Goal: Contribute content

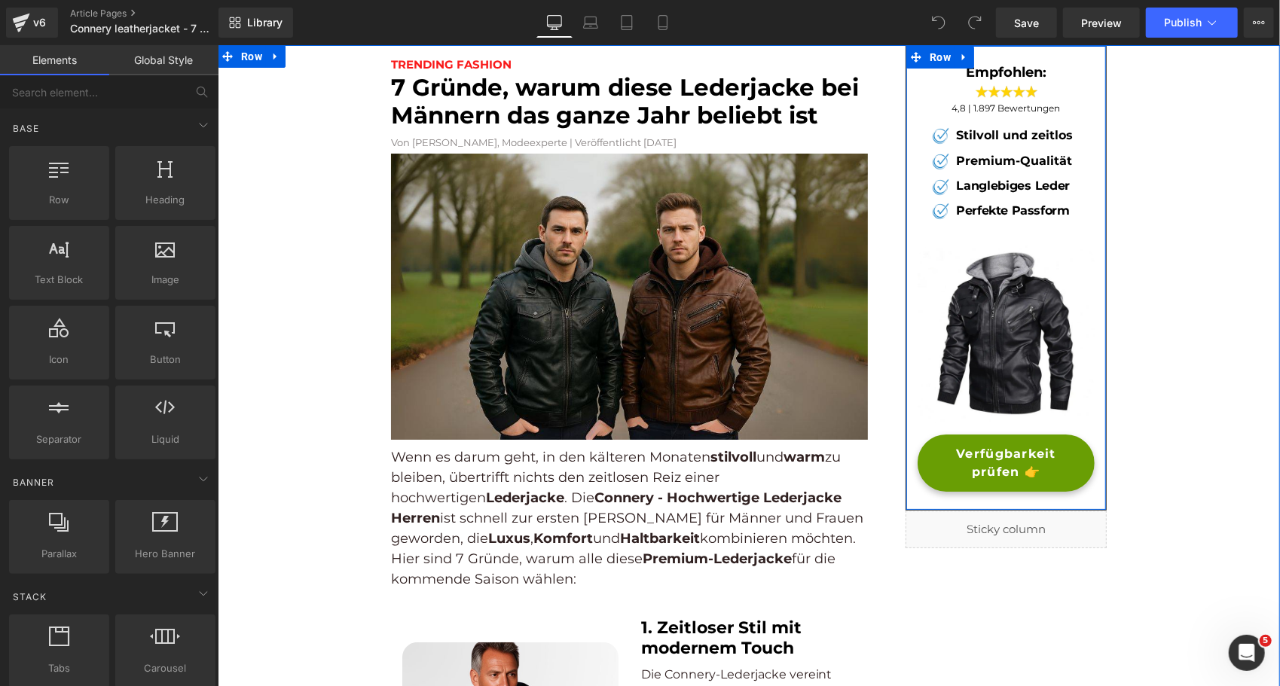
click at [951, 462] on span "Verfügbarkeit prüfen 👉" at bounding box center [1004, 462] width 145 height 36
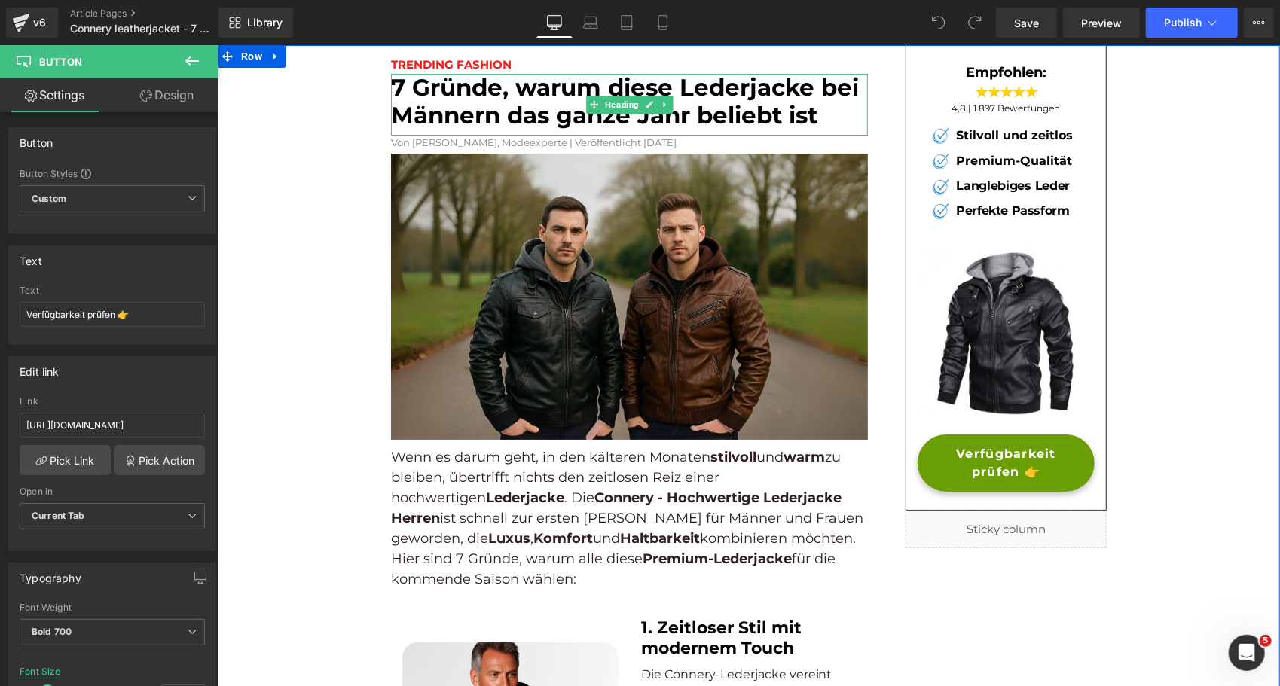
click at [550, 86] on font "7 Gründe, warum diese Lederjacke bei Männern das ganze Jahr beliebt ist" at bounding box center [624, 100] width 468 height 56
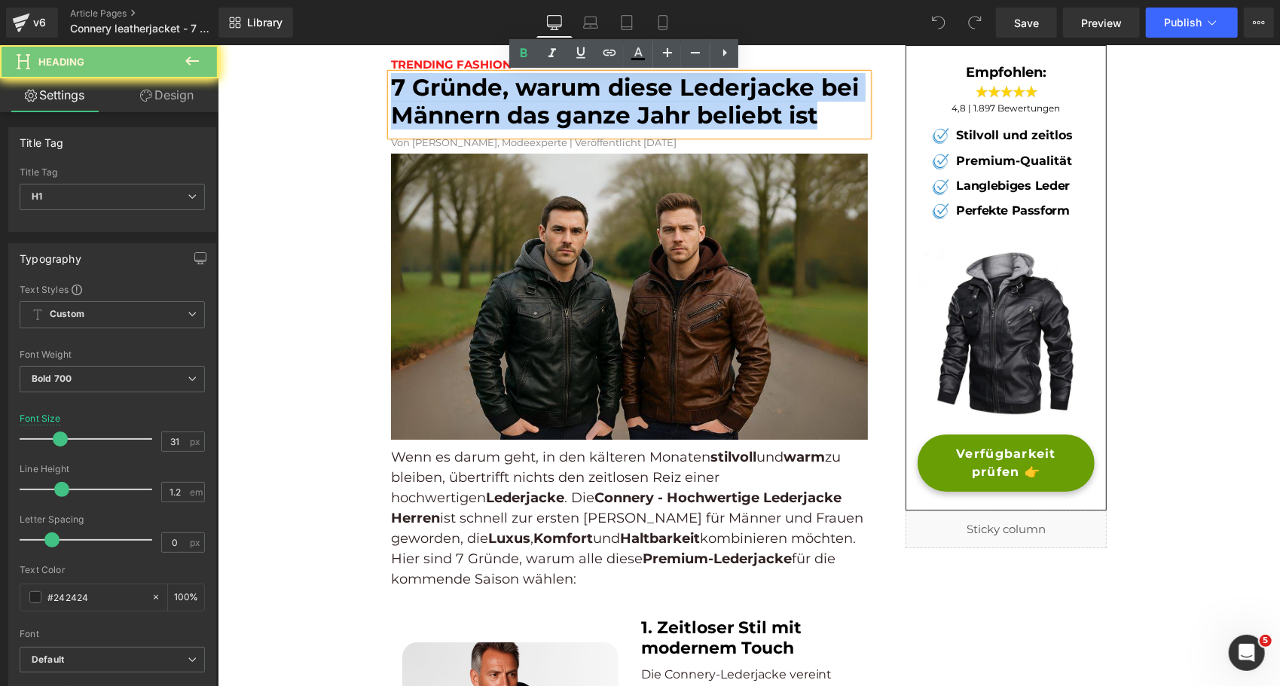
click at [550, 86] on font "7 Gründe, warum diese Lederjacke bei Männern das ganze Jahr beliebt ist" at bounding box center [624, 100] width 468 height 56
paste div
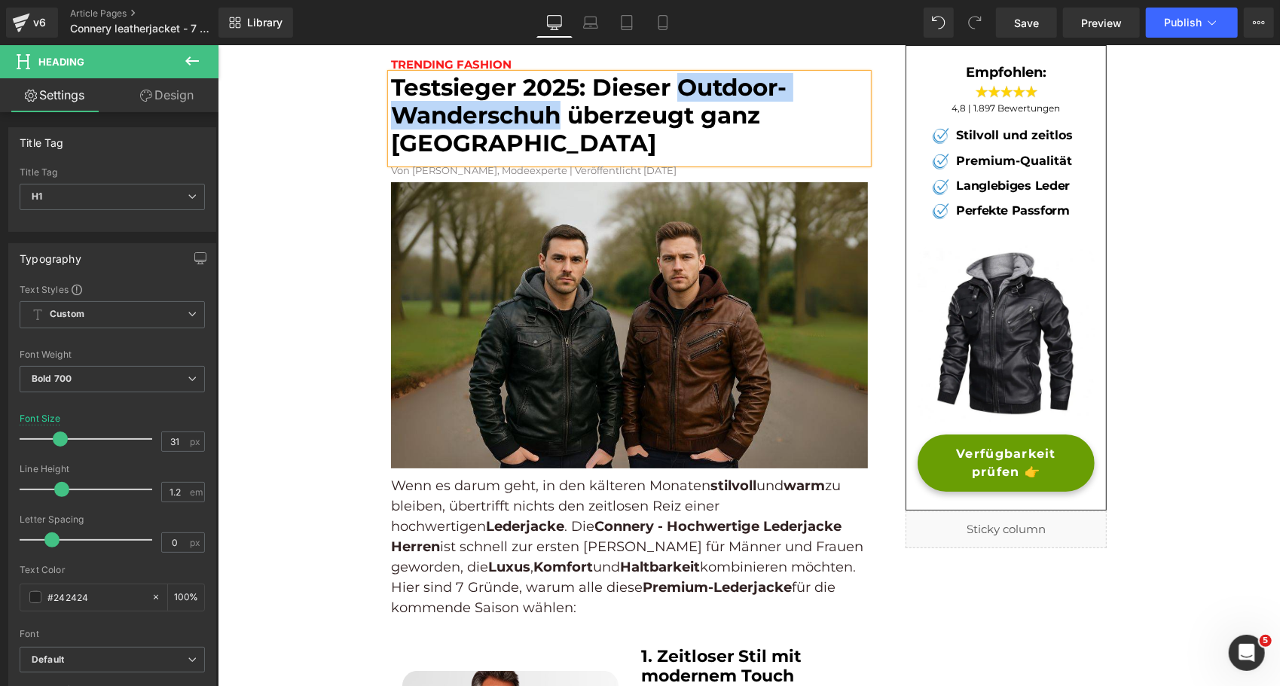
drag, startPoint x: 673, startPoint y: 82, endPoint x: 551, endPoint y: 115, distance: 127.2
click at [551, 115] on font "Testsieger 2025: Dieser Outdoor-Wanderschuh überzeugt ganz [GEOGRAPHIC_DATA]" at bounding box center [587, 114] width 395 height 84
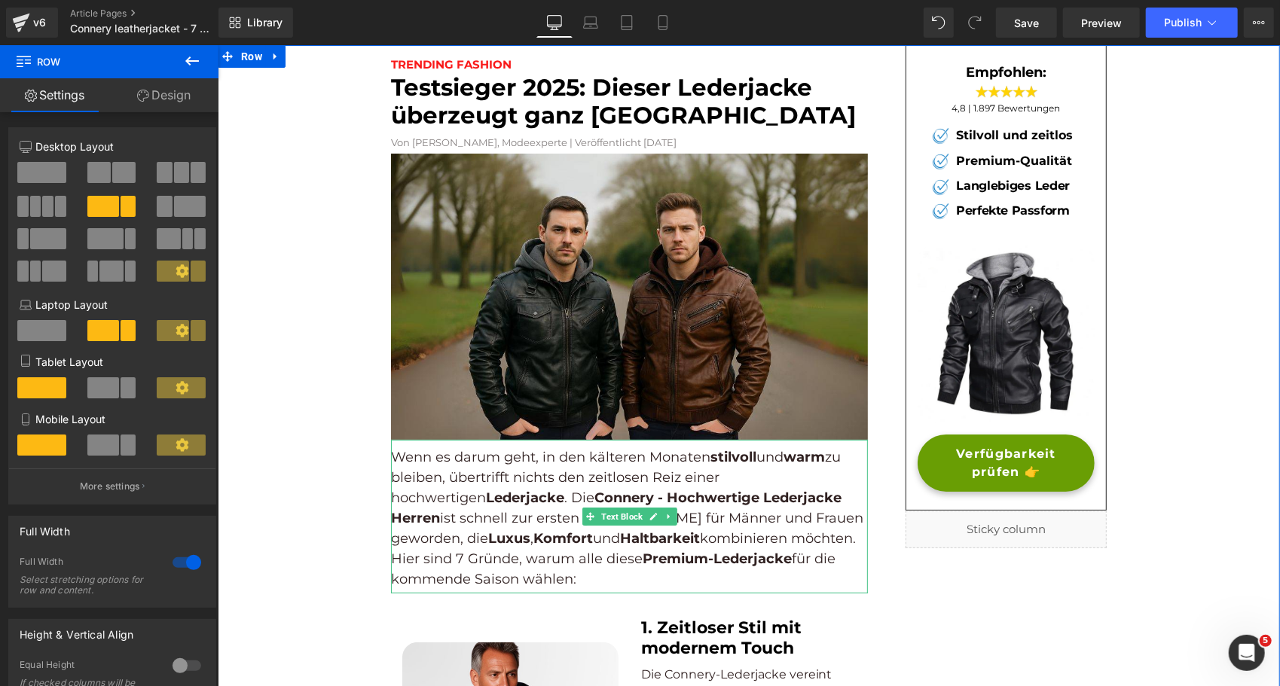
click at [683, 519] on p "Wenn es darum geht, in den kälteren Monaten stilvoll und warm zu bleiben, übert…" at bounding box center [628, 518] width 477 height 142
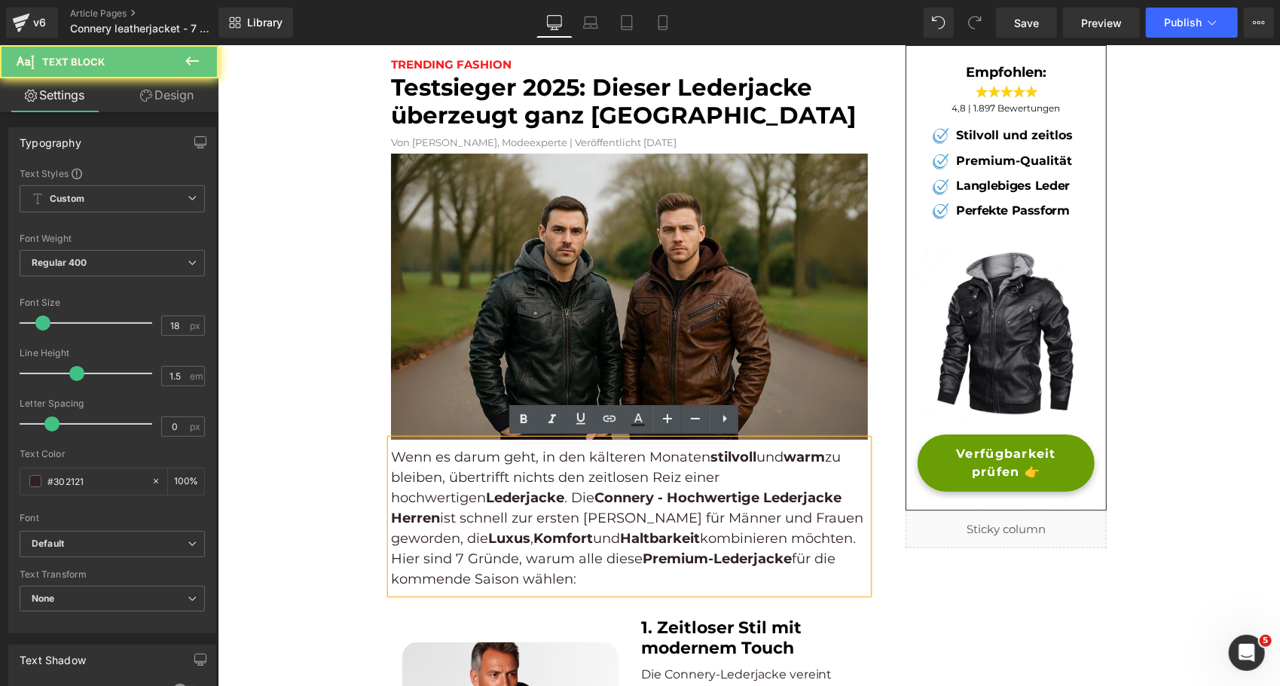
click at [683, 519] on p "Wenn es darum geht, in den kälteren Monaten stilvoll und warm zu bleiben, übert…" at bounding box center [628, 518] width 477 height 142
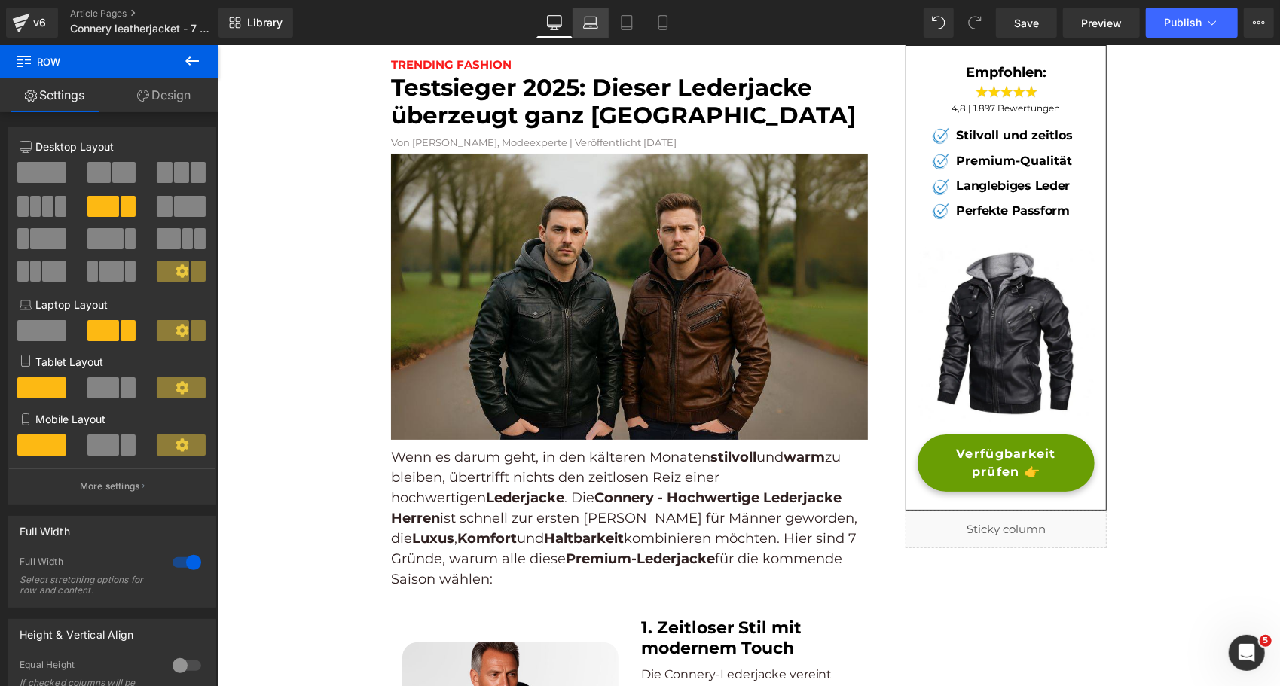
click at [587, 24] on icon at bounding box center [590, 22] width 15 height 15
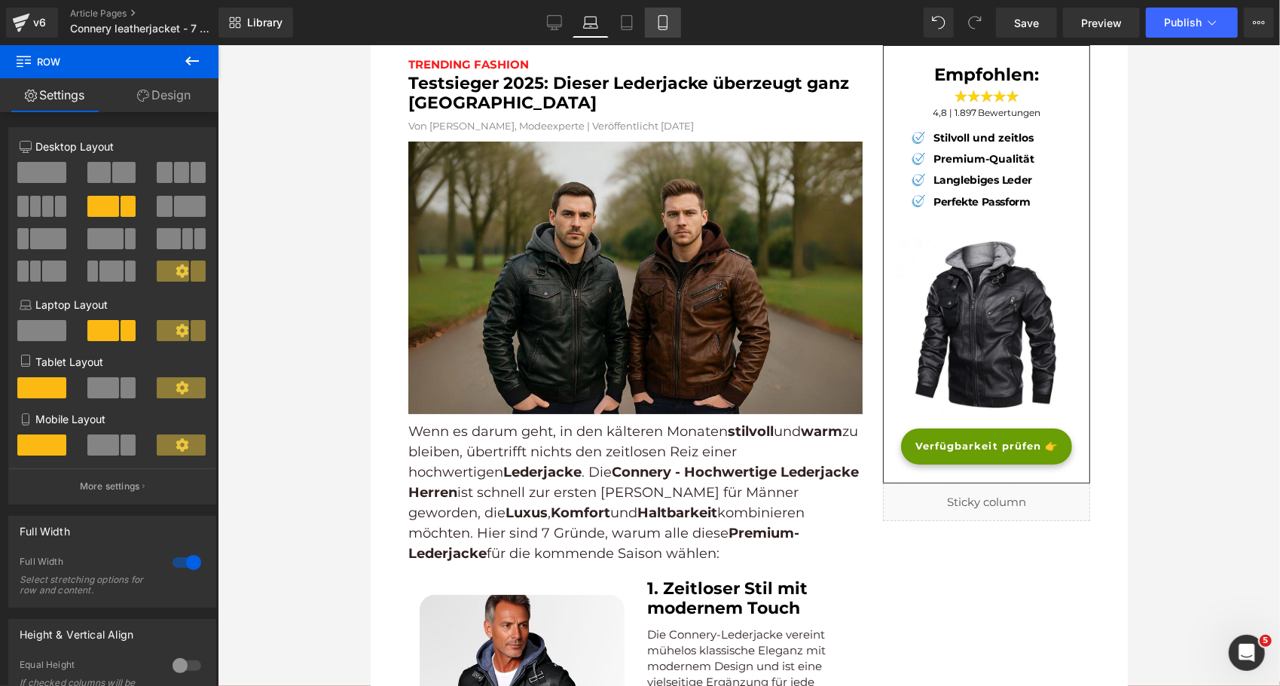
click at [671, 22] on link "Mobile" at bounding box center [663, 23] width 36 height 30
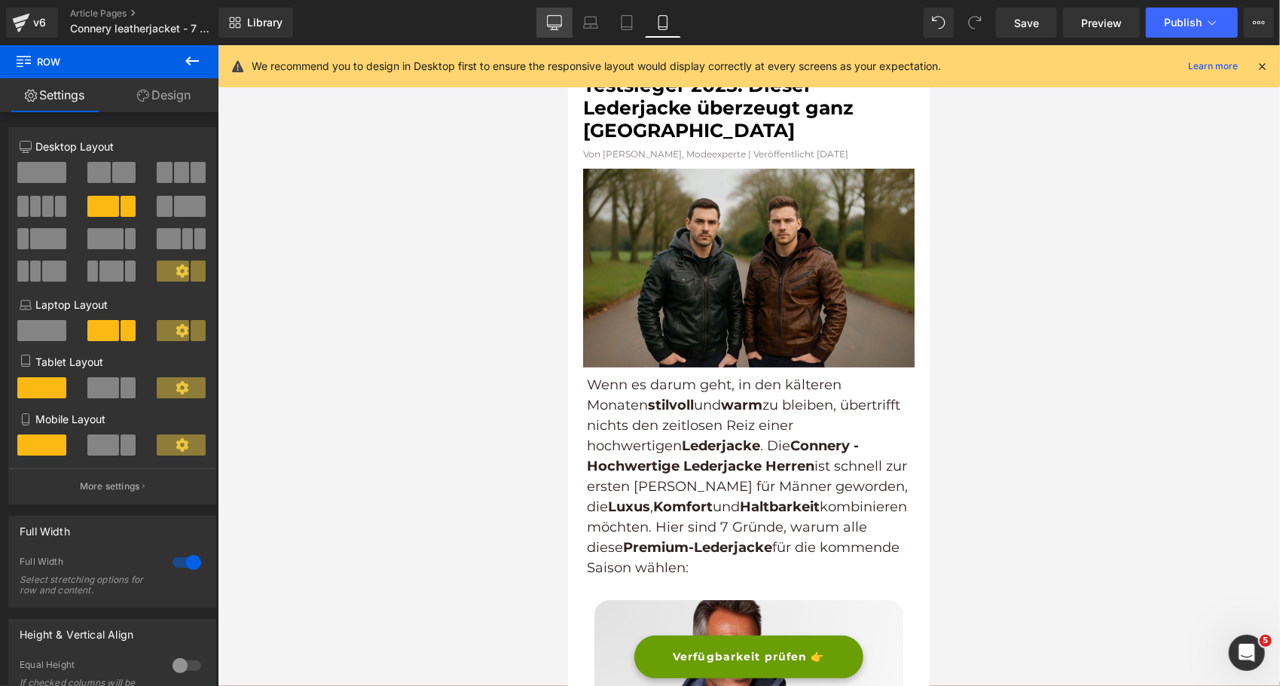
click at [560, 27] on icon at bounding box center [554, 21] width 14 height 11
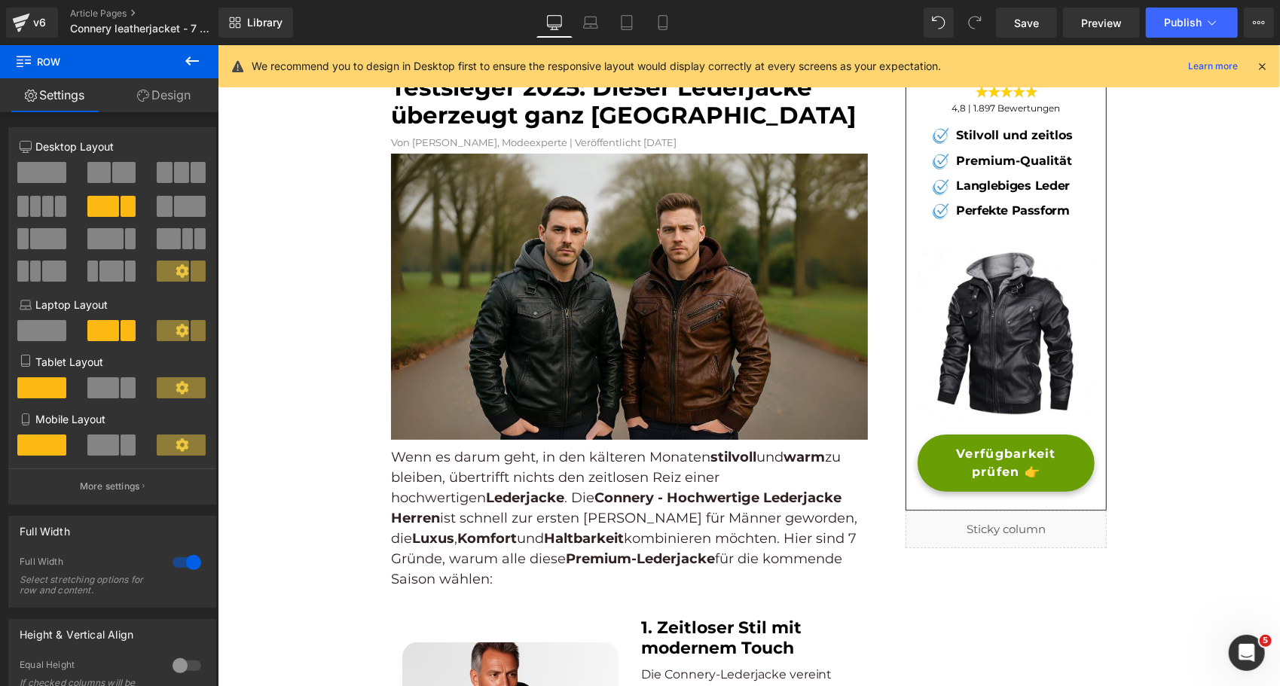
click at [554, 518] on p "Wenn es darum geht, in den kälteren Monaten stilvoll und warm zu bleiben, übert…" at bounding box center [628, 518] width 477 height 142
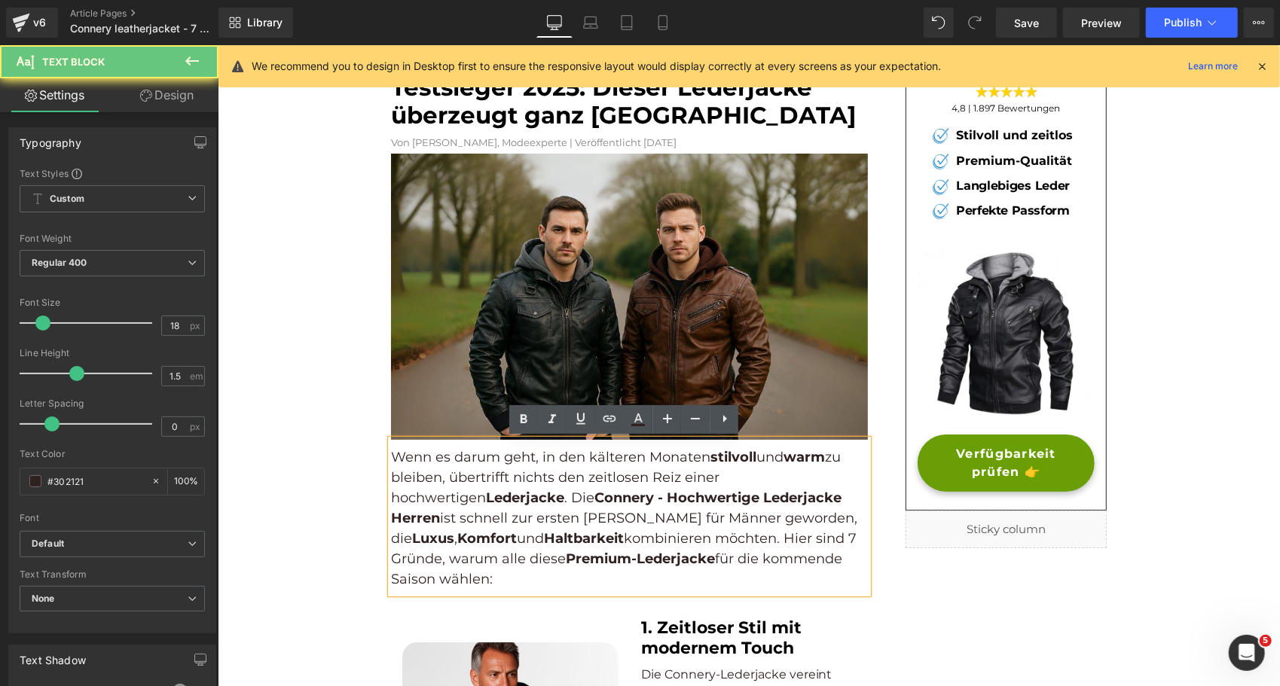
click at [554, 518] on p "Wenn es darum geht, in den kälteren Monaten stilvoll und warm zu bleiben, übert…" at bounding box center [628, 518] width 477 height 142
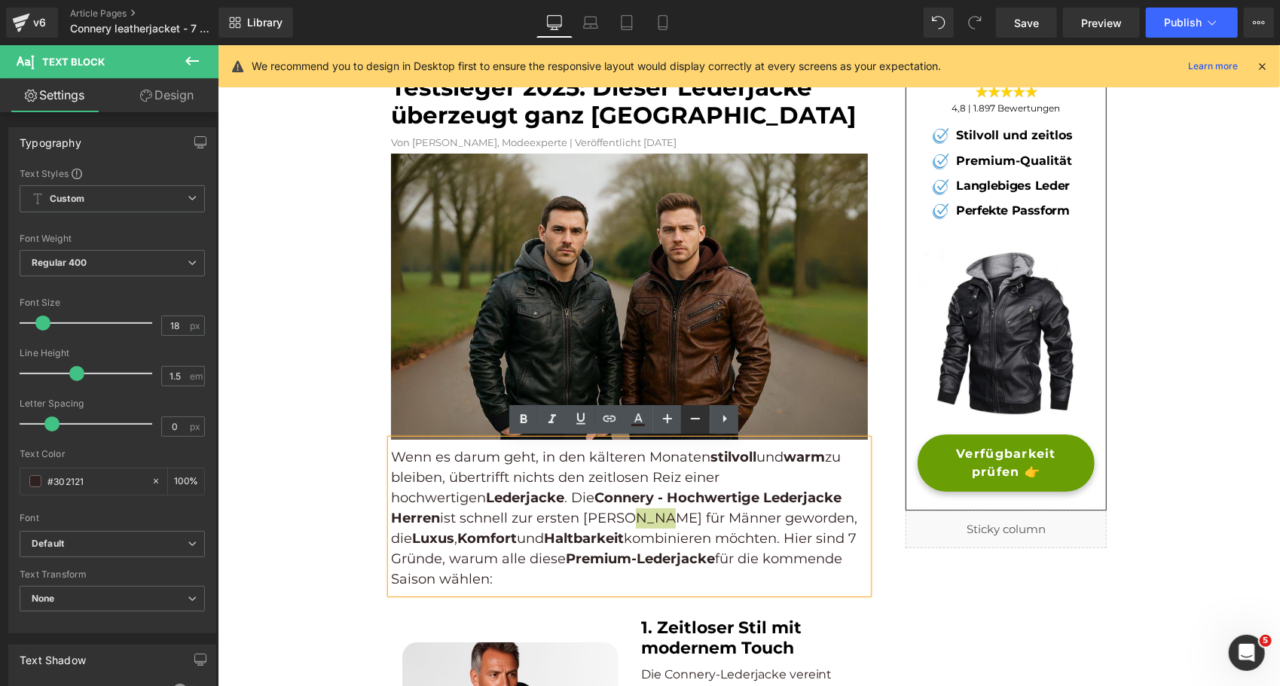
click at [689, 426] on icon at bounding box center [695, 419] width 18 height 18
type input "16"
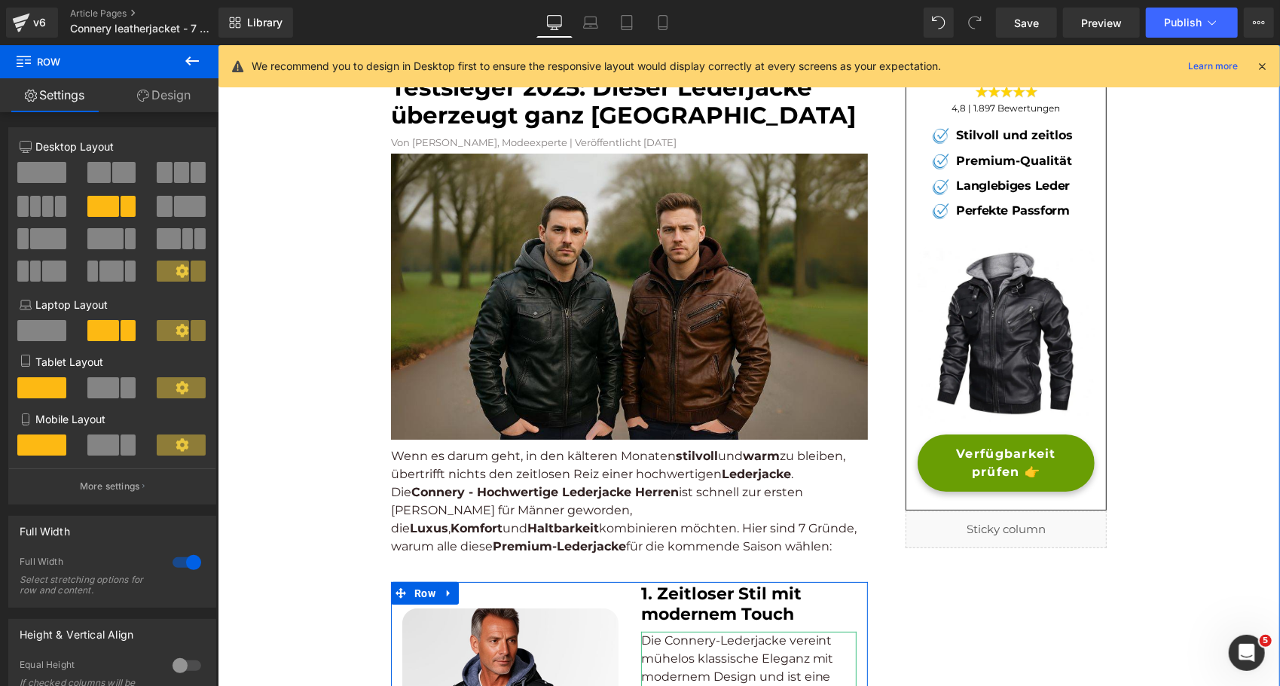
click at [746, 649] on p "Die Connery-Lederjacke vereint mühelos klassische Eleganz mit modernem Design u…" at bounding box center [748, 676] width 216 height 90
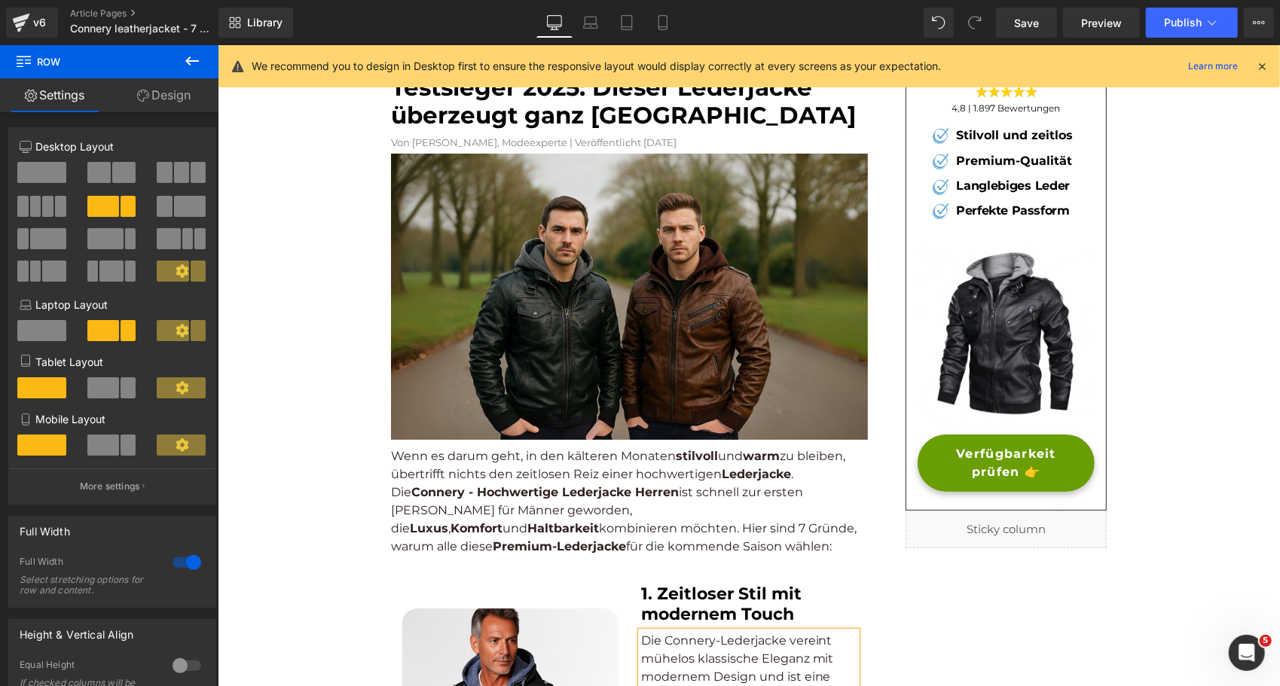
click at [746, 649] on p "Die Connery-Lederjacke vereint mühelos klassische Eleganz mit modernem Design u…" at bounding box center [748, 676] width 216 height 90
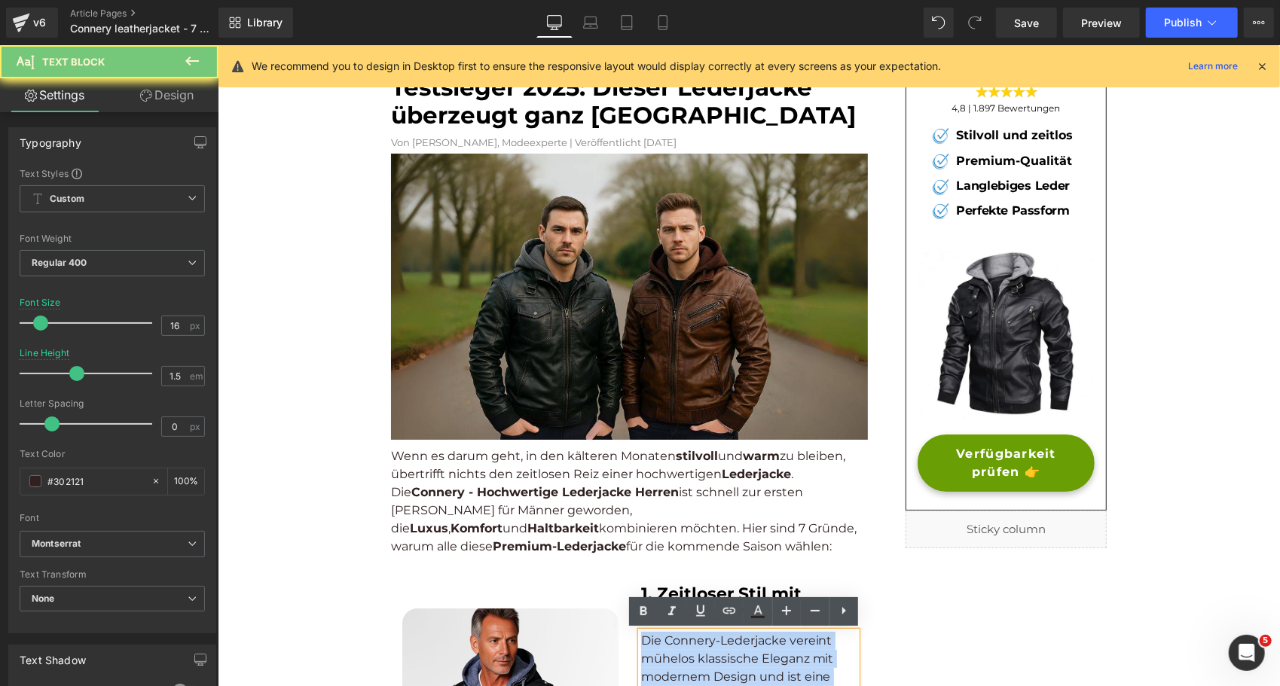
click at [746, 649] on p "Die Connery-Lederjacke vereint mühelos klassische Eleganz mit modernem Design u…" at bounding box center [748, 676] width 216 height 90
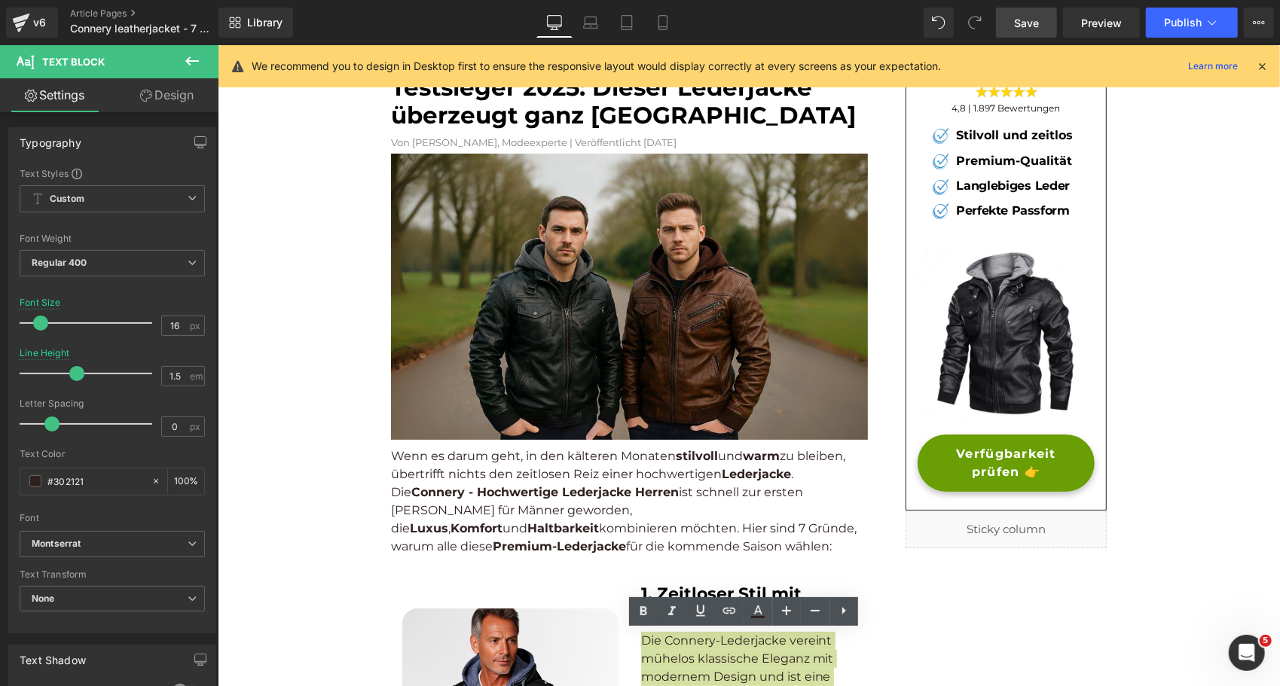
click at [1038, 16] on span "Save" at bounding box center [1026, 23] width 25 height 16
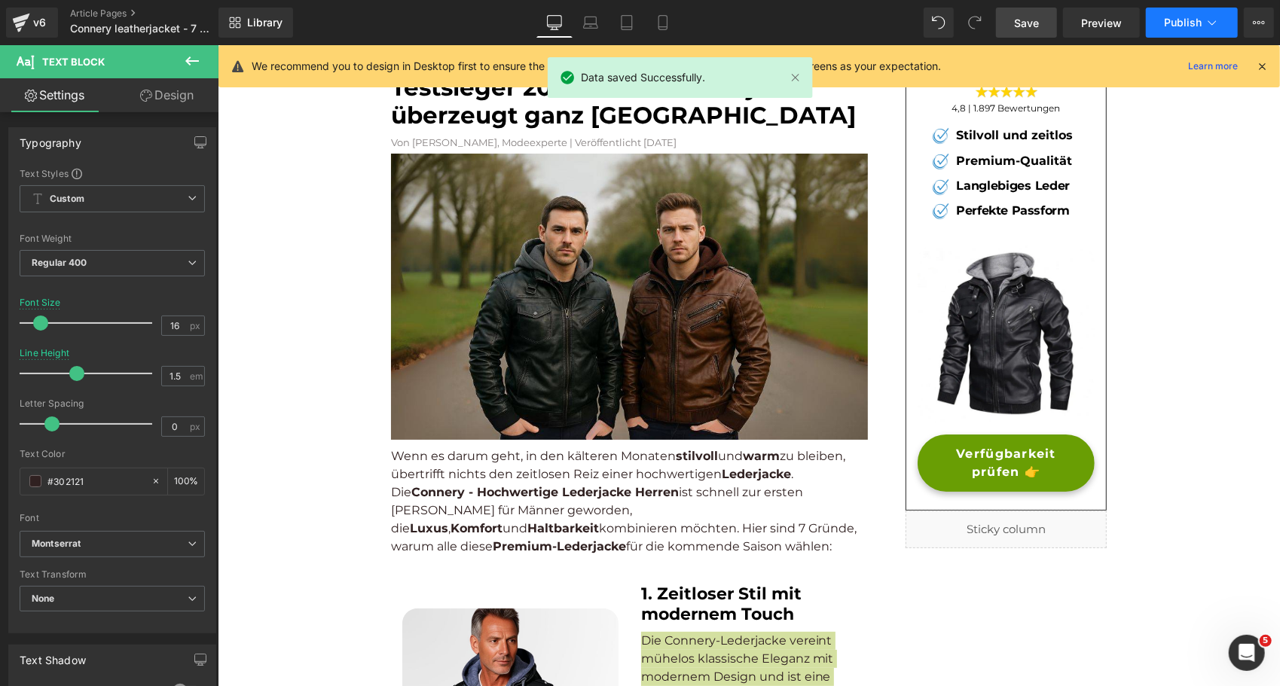
click at [1193, 14] on button "Publish" at bounding box center [1192, 23] width 92 height 30
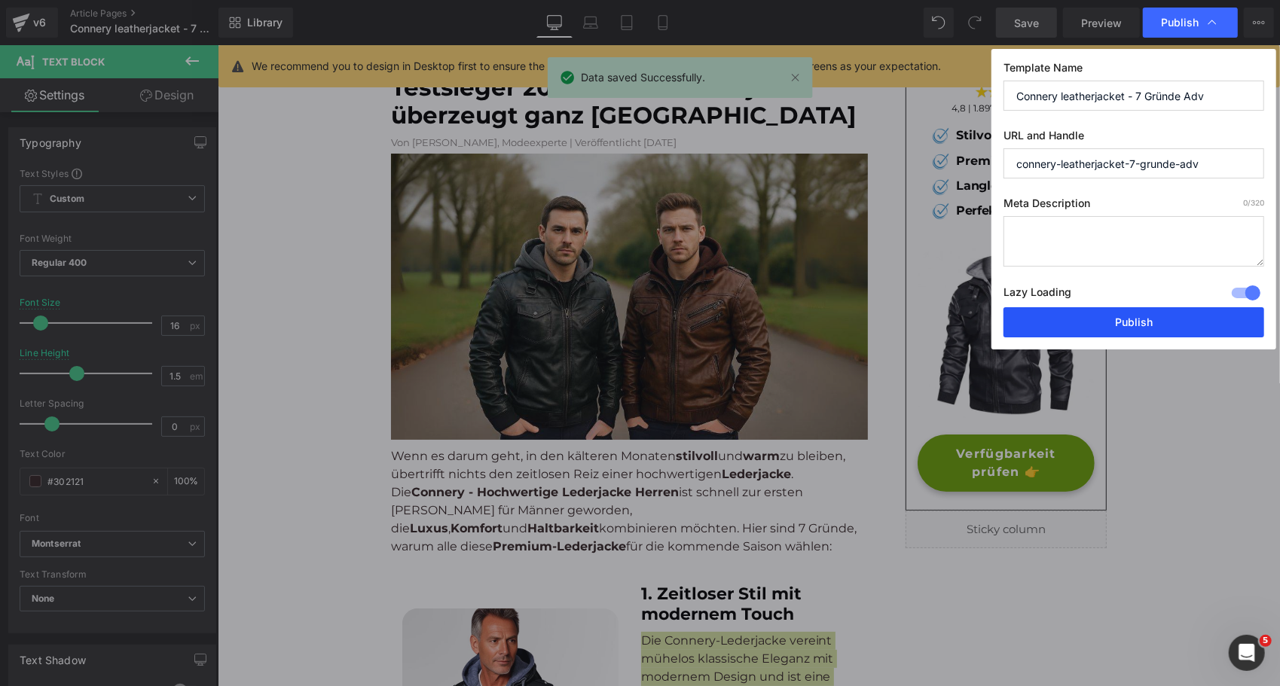
click at [1087, 318] on button "Publish" at bounding box center [1133, 322] width 261 height 30
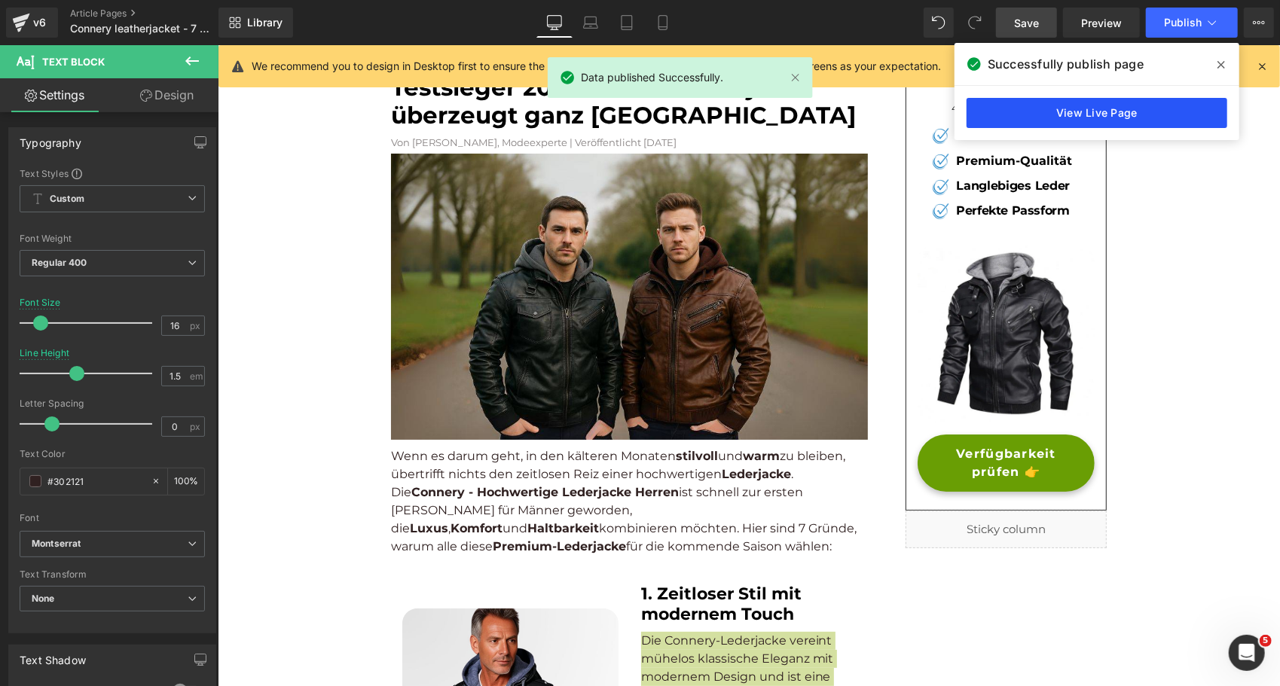
click at [1052, 109] on link "View Live Page" at bounding box center [1096, 113] width 261 height 30
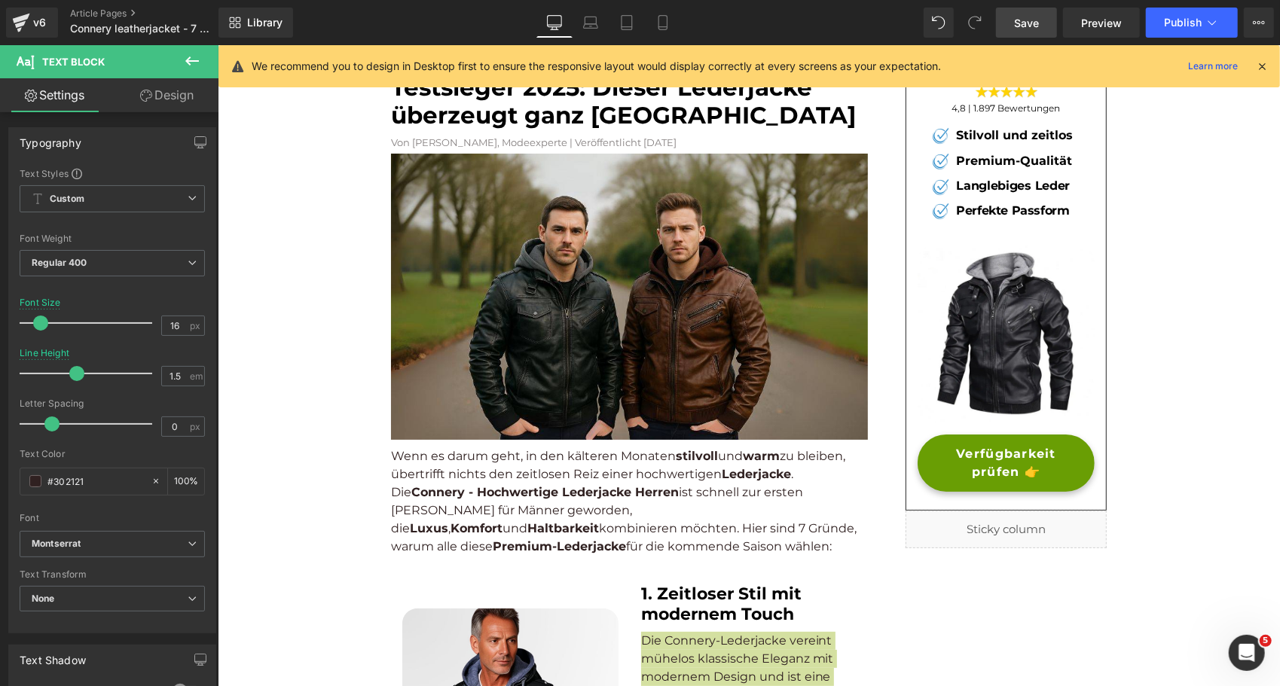
click at [1266, 64] on icon at bounding box center [1262, 67] width 14 height 14
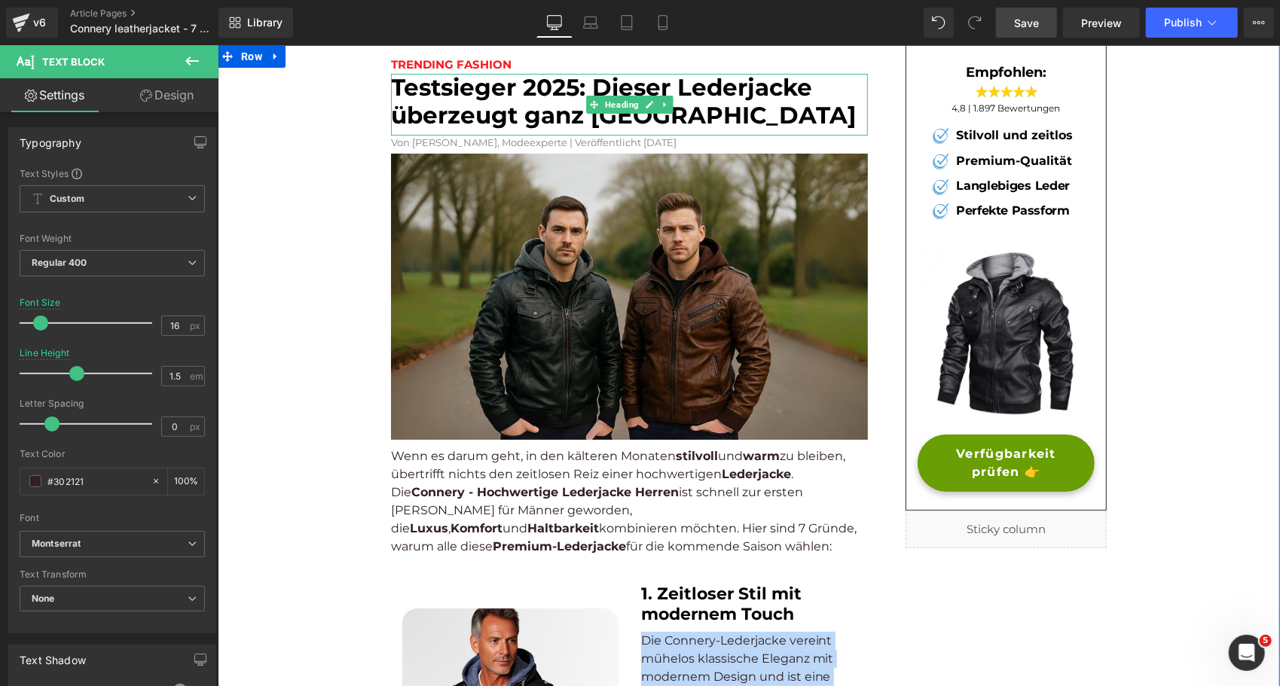
click at [658, 89] on font "Testsieger 2025: Dieser Lederjacke überzeugt ganz [GEOGRAPHIC_DATA]" at bounding box center [622, 100] width 465 height 56
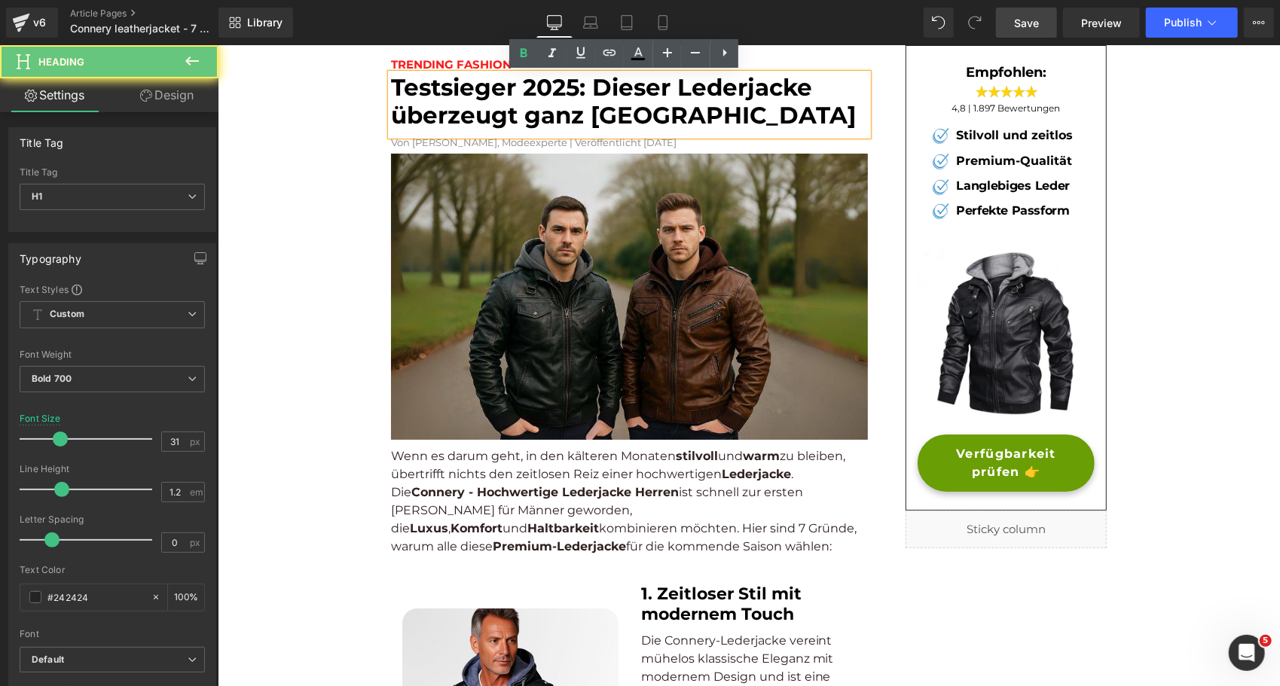
click at [664, 87] on font "Testsieger 2025: Dieser Lederjacke überzeugt ganz [GEOGRAPHIC_DATA]" at bounding box center [622, 100] width 465 height 56
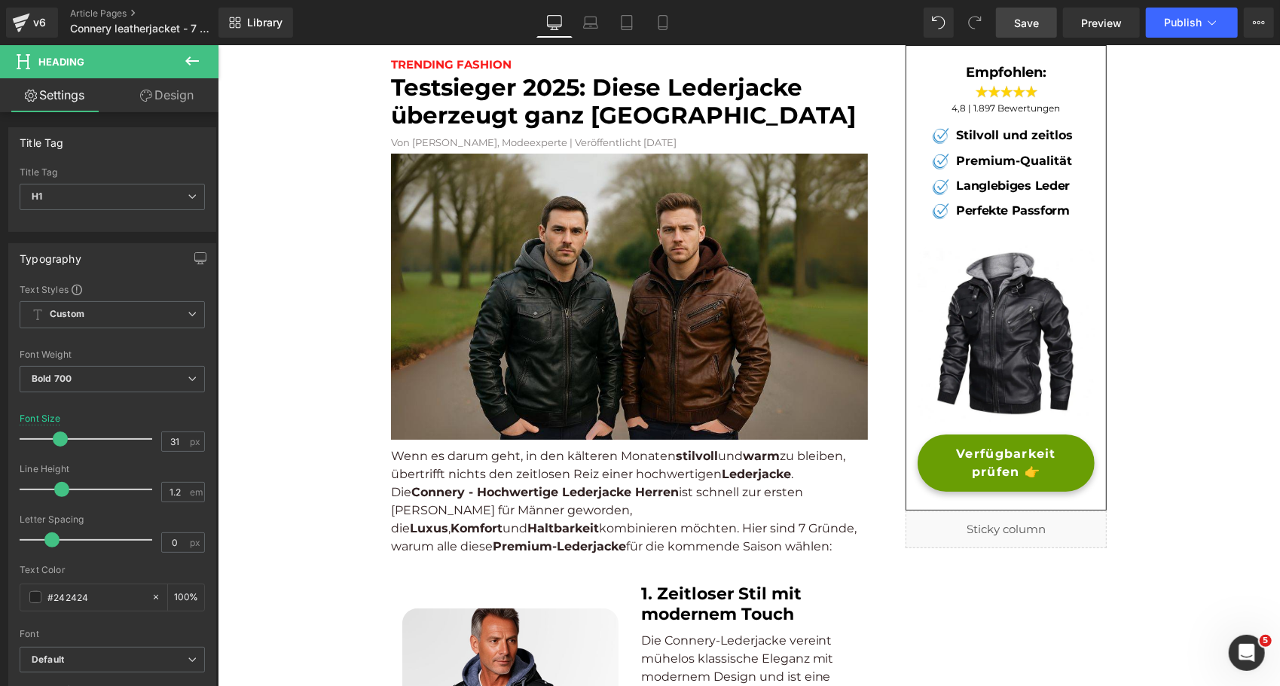
click at [1021, 20] on span "Save" at bounding box center [1026, 23] width 25 height 16
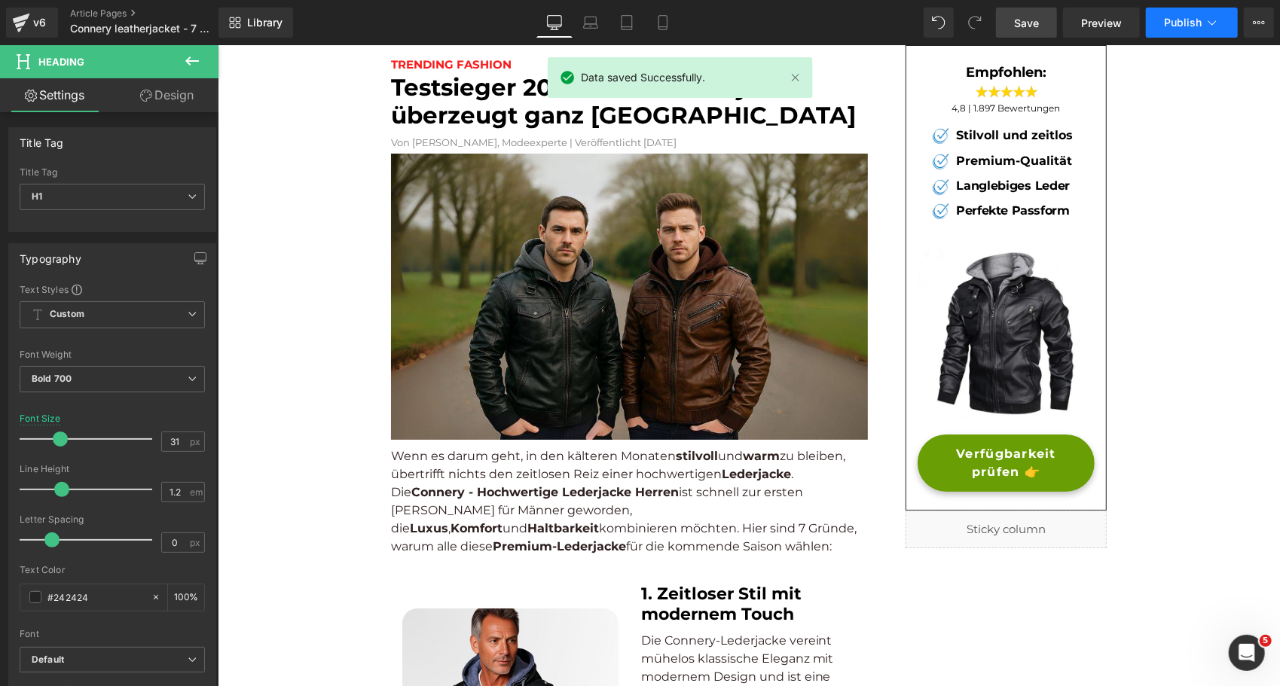
click at [1171, 22] on span "Publish" at bounding box center [1183, 23] width 38 height 12
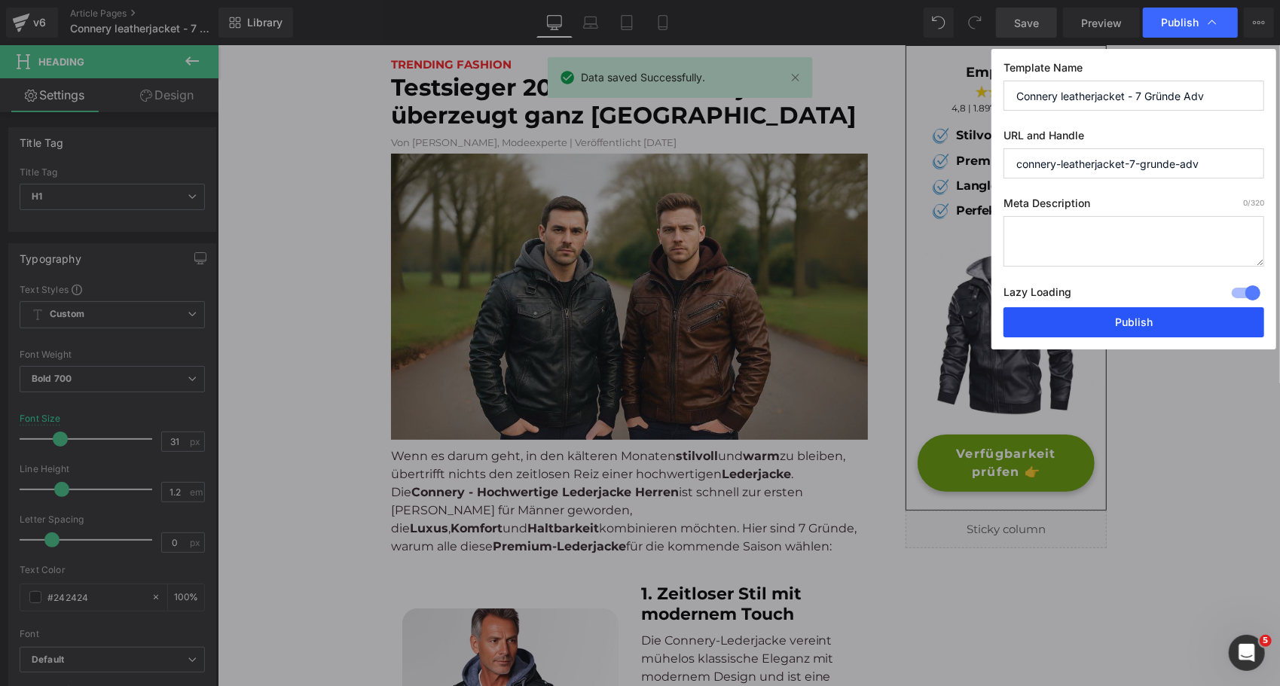
click at [1130, 319] on button "Publish" at bounding box center [1133, 322] width 261 height 30
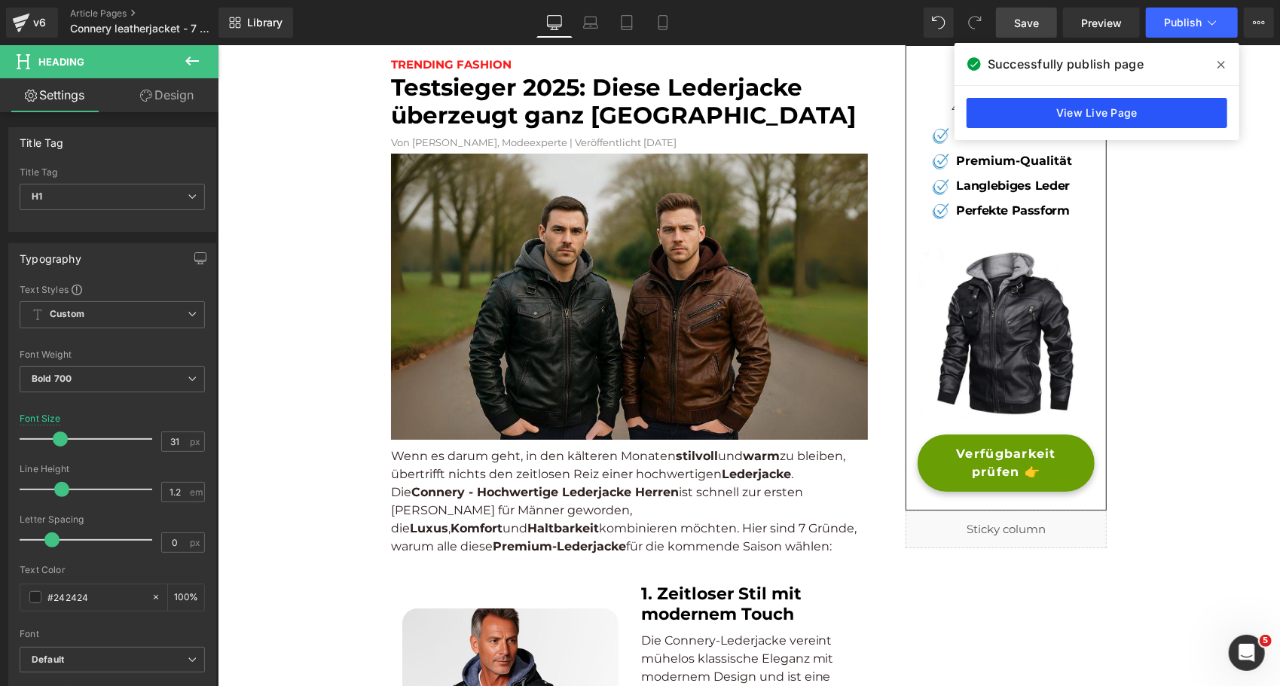
click at [1021, 107] on link "View Live Page" at bounding box center [1096, 113] width 261 height 30
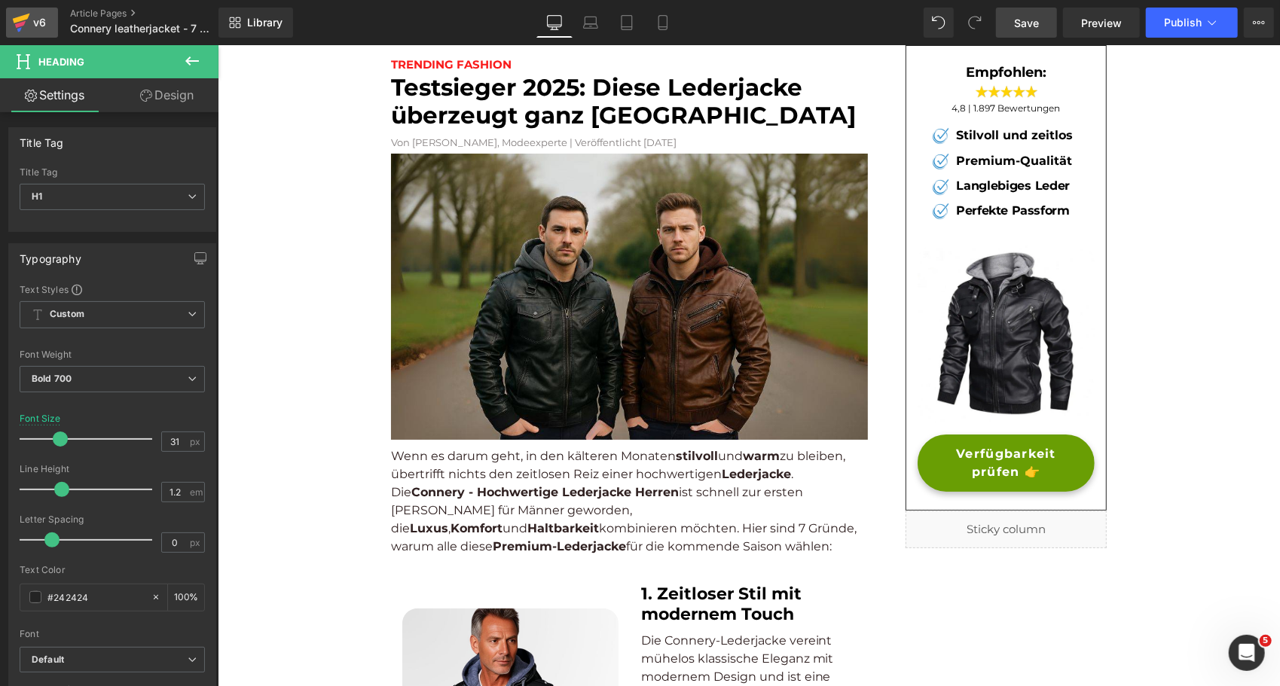
click at [34, 24] on div "v6" at bounding box center [39, 23] width 19 height 20
